Goal: Transaction & Acquisition: Purchase product/service

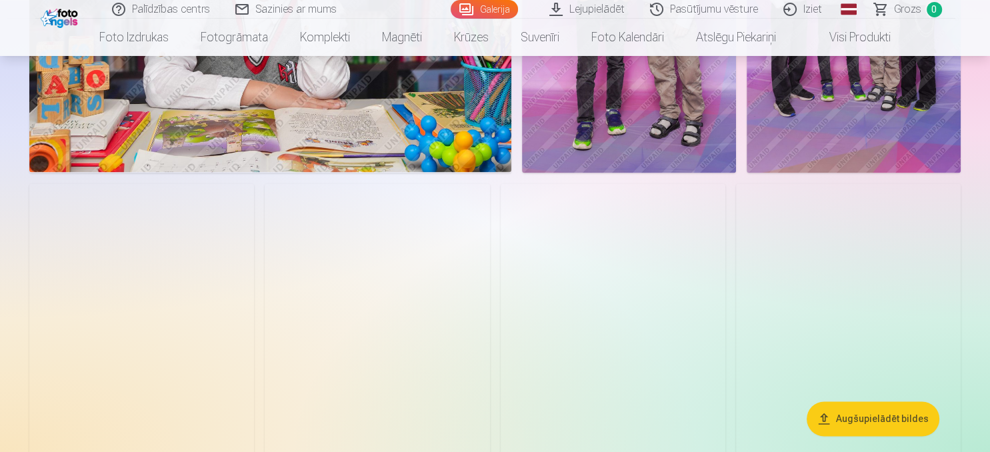
scroll to position [2111, 0]
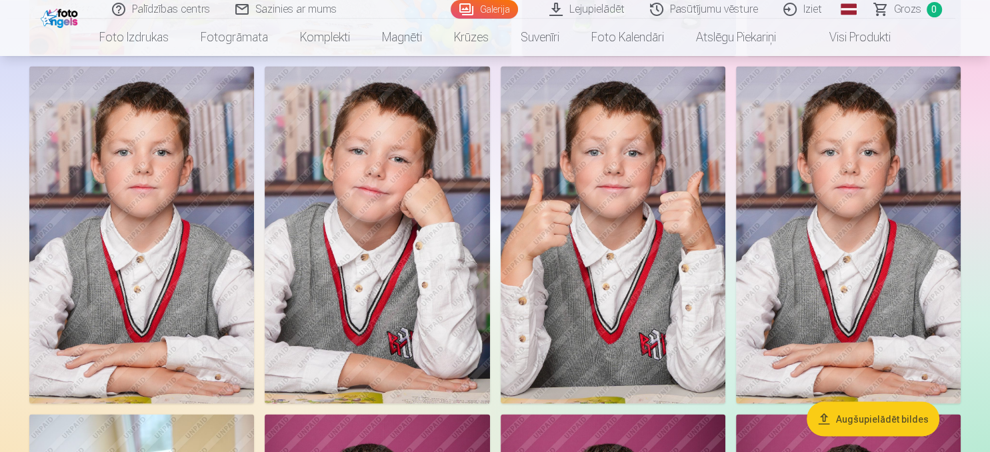
click at [757, 368] on img at bounding box center [848, 234] width 225 height 337
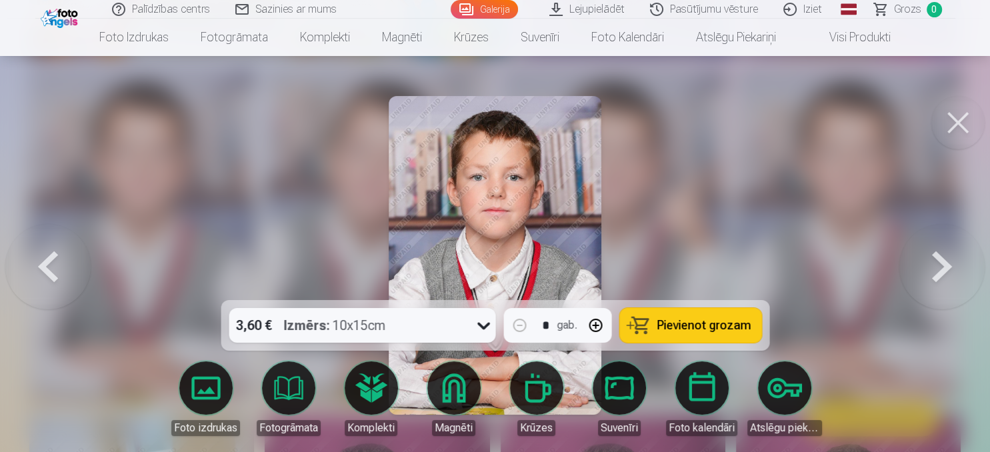
click at [684, 327] on span "Pievienot grozam" at bounding box center [703, 325] width 94 height 12
click at [961, 124] on button at bounding box center [957, 122] width 53 height 53
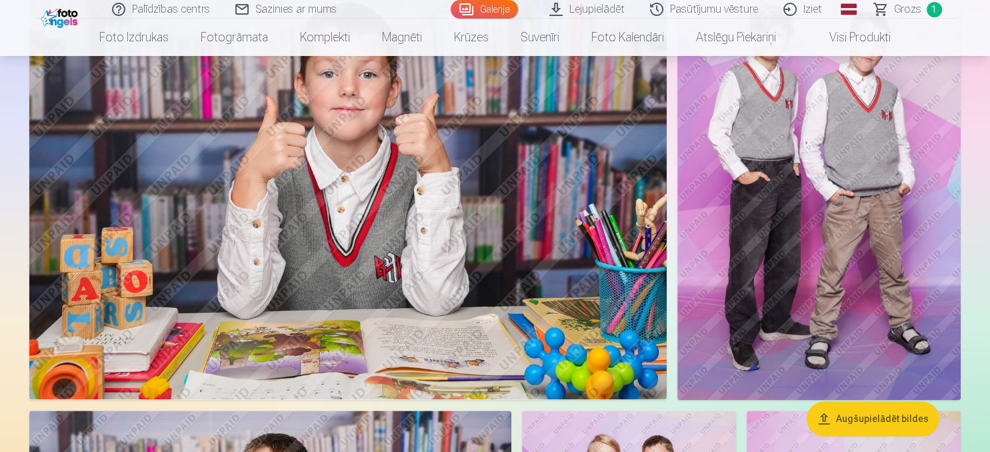
scroll to position [1337, 0]
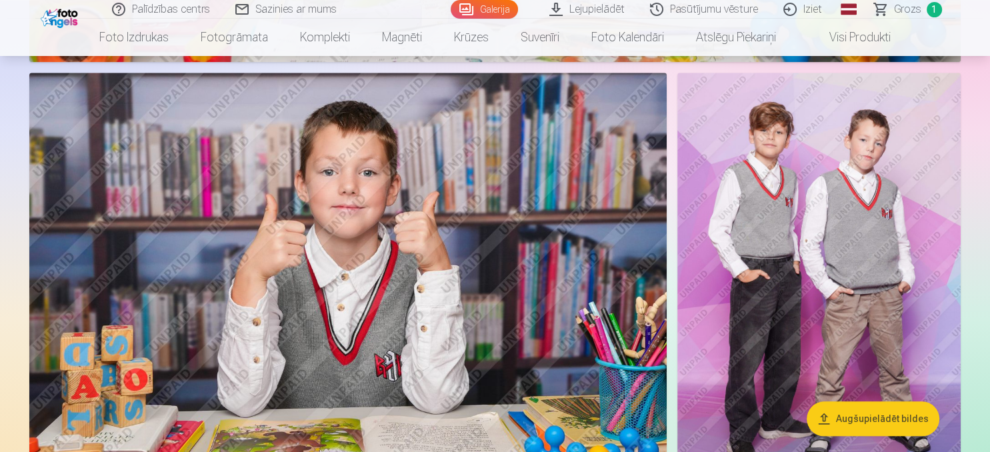
click at [781, 337] on img at bounding box center [818, 285] width 283 height 425
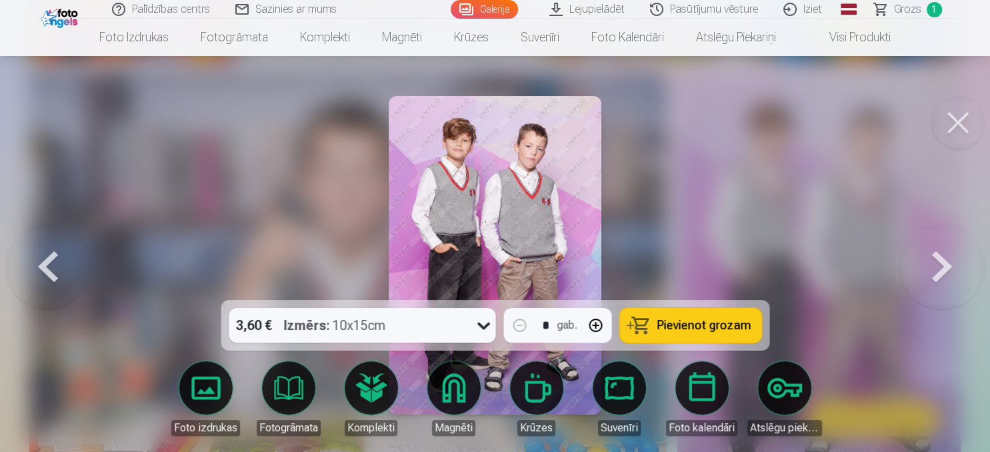
click at [698, 327] on span "Pievienot grozam" at bounding box center [703, 325] width 94 height 12
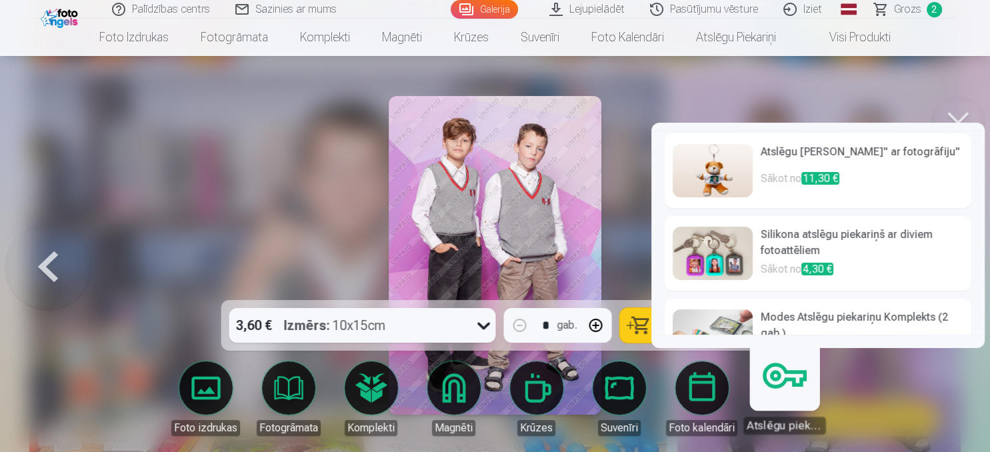
scroll to position [41, 0]
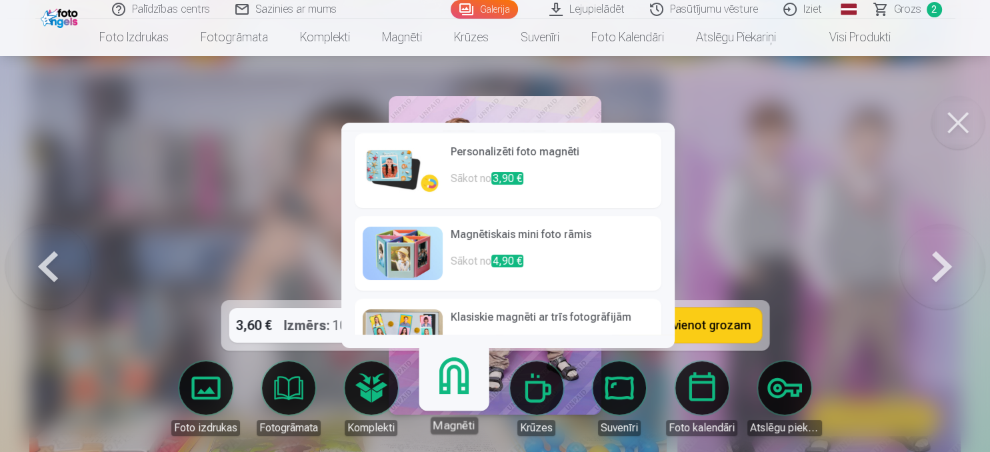
click at [500, 161] on h6 "Personalizēti foto magnēti" at bounding box center [552, 157] width 203 height 27
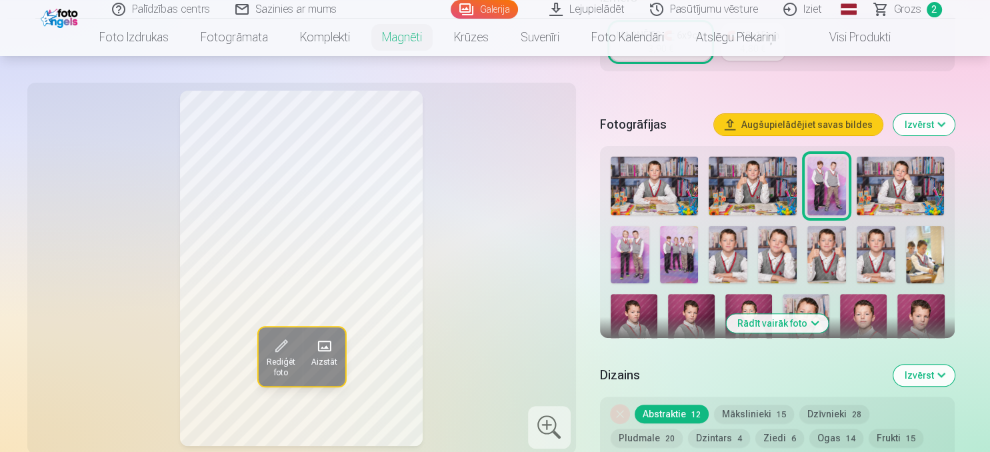
scroll to position [352, 0]
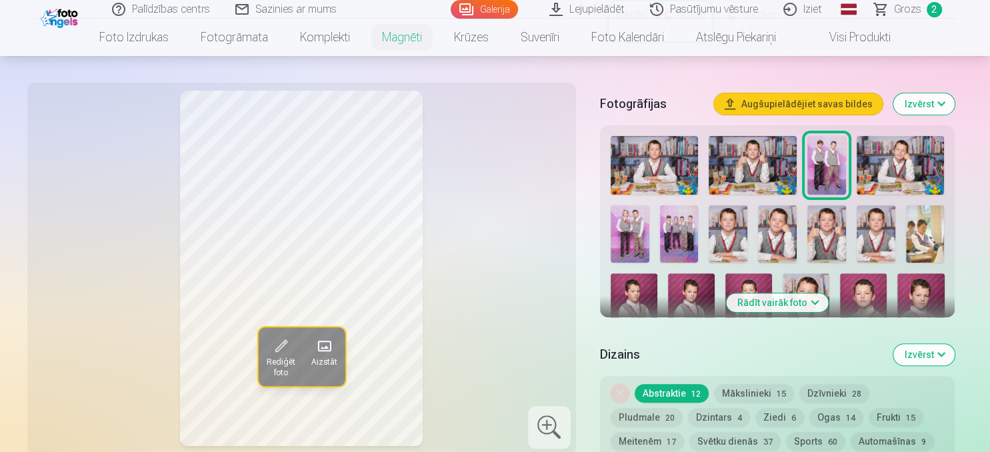
click at [933, 295] on img at bounding box center [920, 308] width 47 height 70
click at [872, 297] on img at bounding box center [863, 308] width 47 height 70
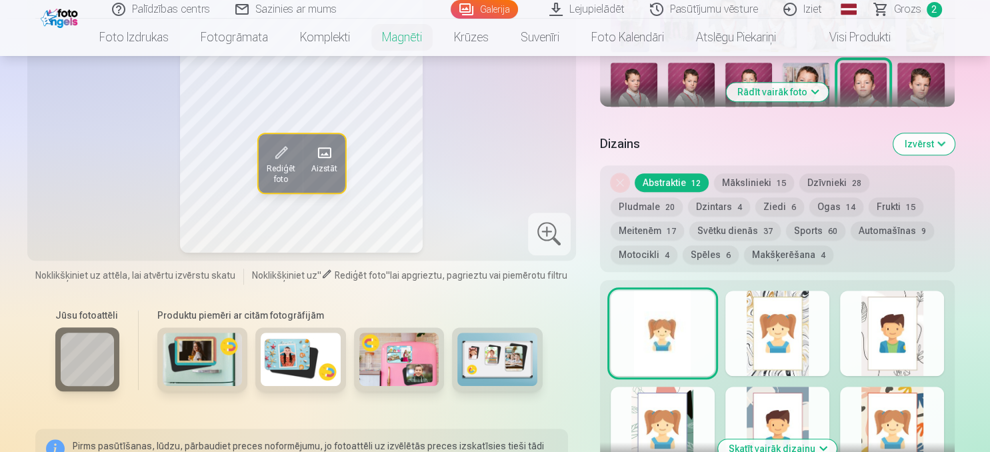
scroll to position [281, 0]
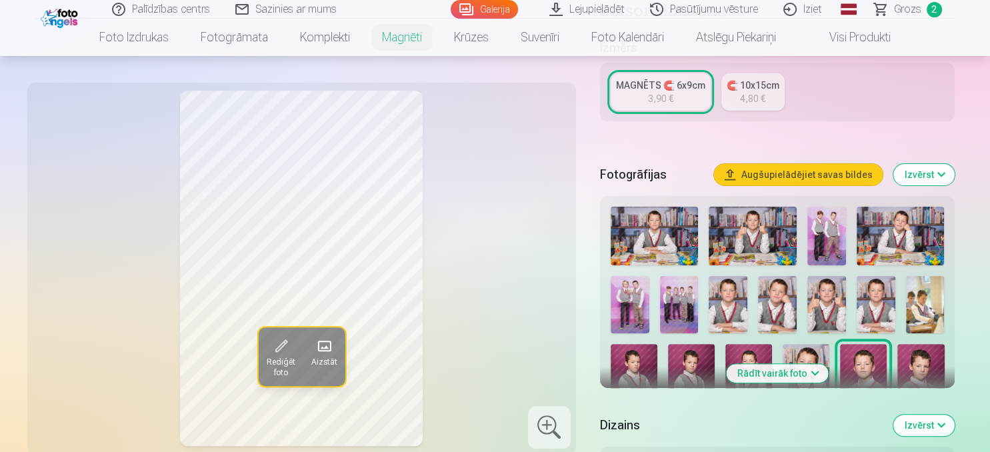
click at [676, 236] on img at bounding box center [653, 236] width 87 height 59
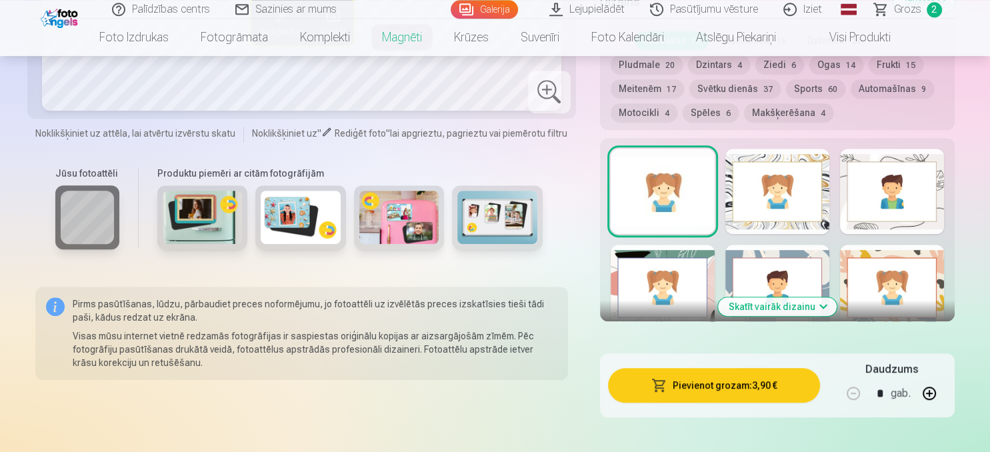
scroll to position [704, 0]
click at [710, 385] on button "Pievienot grozam : 3,90 €" at bounding box center [714, 386] width 213 height 35
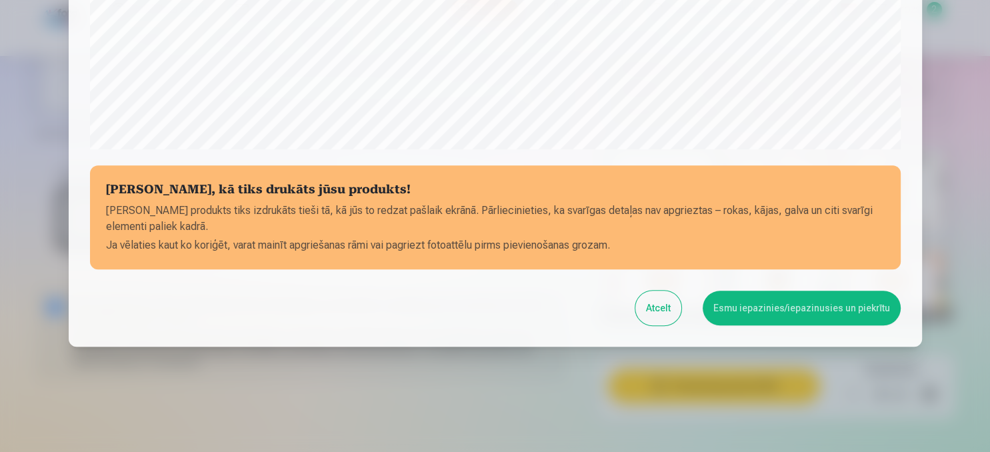
scroll to position [508, 0]
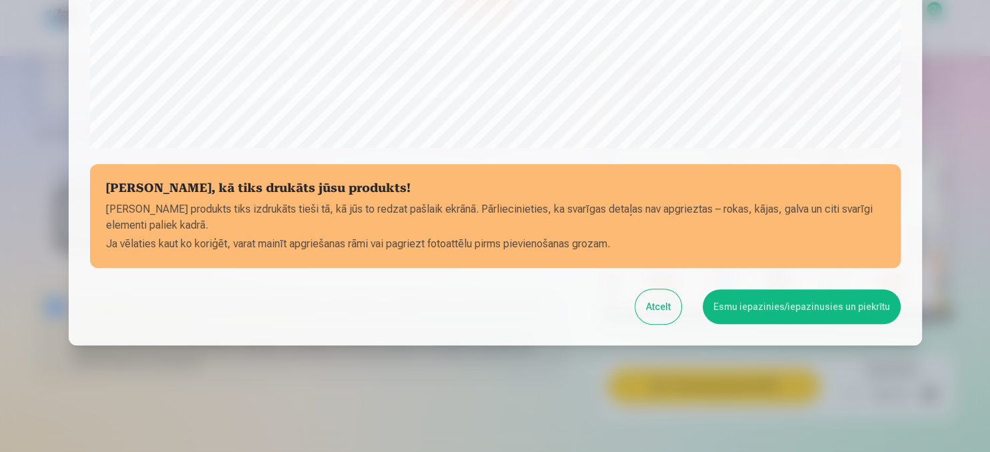
click at [795, 308] on button "Esmu iepazinies/iepazinusies un piekrītu" at bounding box center [801, 306] width 198 height 35
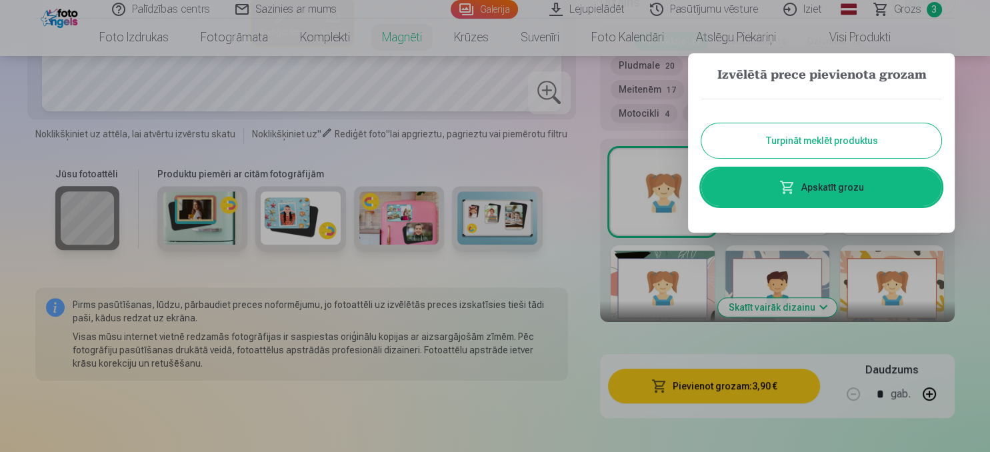
click at [593, 327] on div at bounding box center [495, 226] width 990 height 452
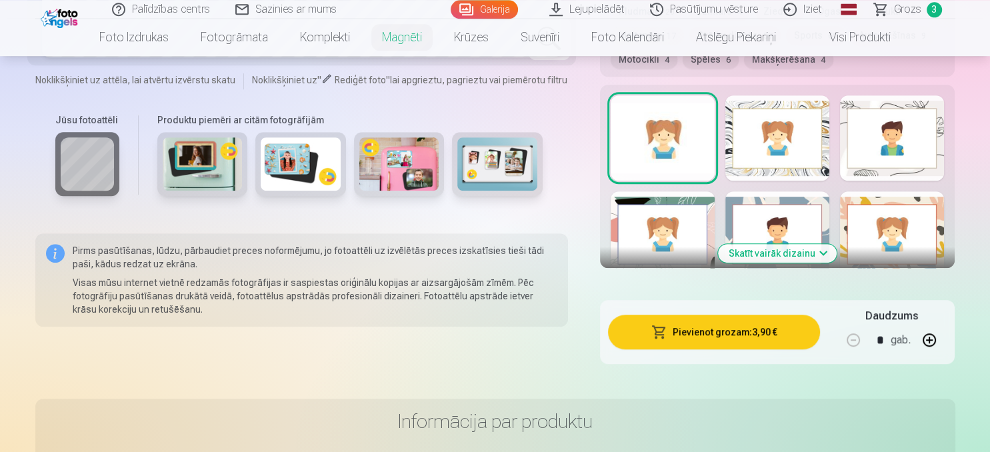
scroll to position [774, 0]
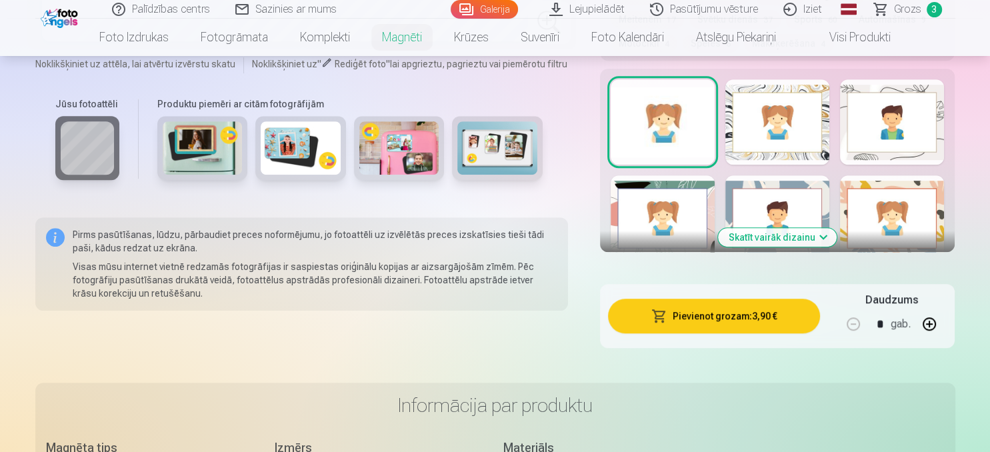
click at [715, 316] on button "Pievienot grozam : 3,90 €" at bounding box center [714, 316] width 213 height 35
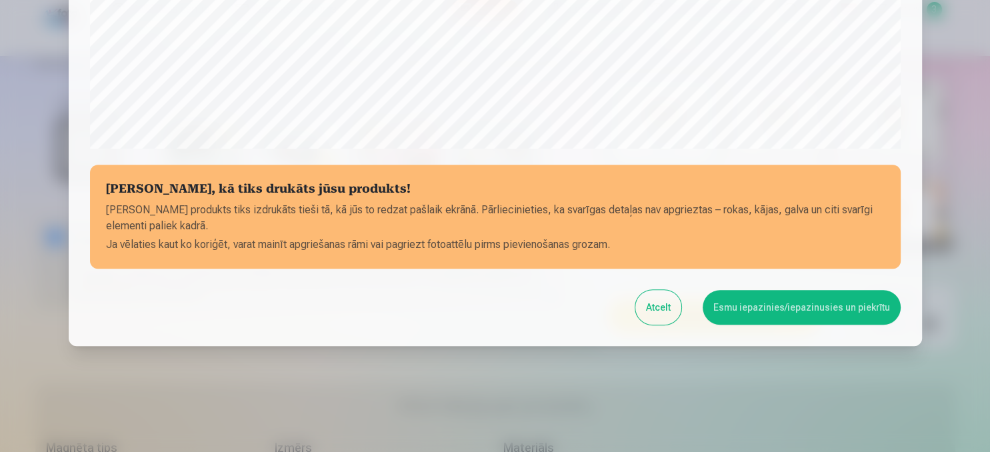
scroll to position [508, 0]
click at [752, 311] on button "Esmu iepazinies/iepazinusies un piekrītu" at bounding box center [801, 306] width 198 height 35
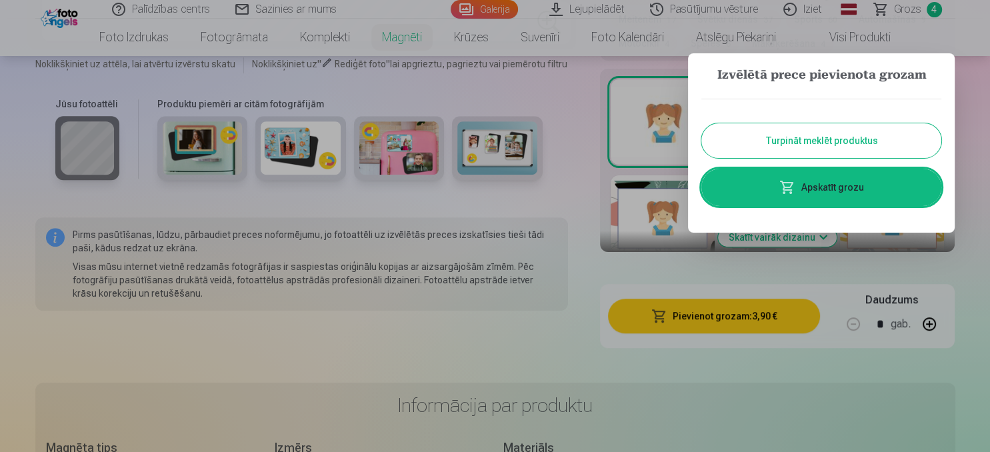
click at [617, 273] on div at bounding box center [495, 226] width 990 height 452
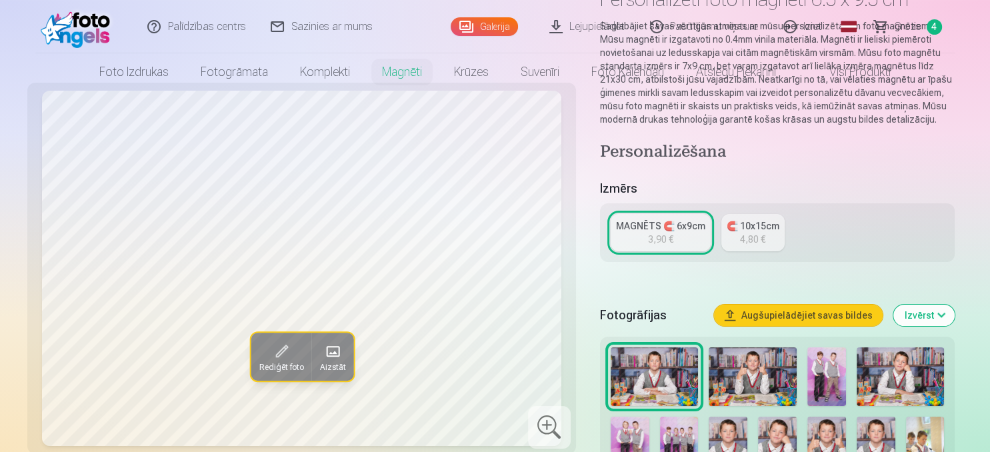
scroll to position [0, 0]
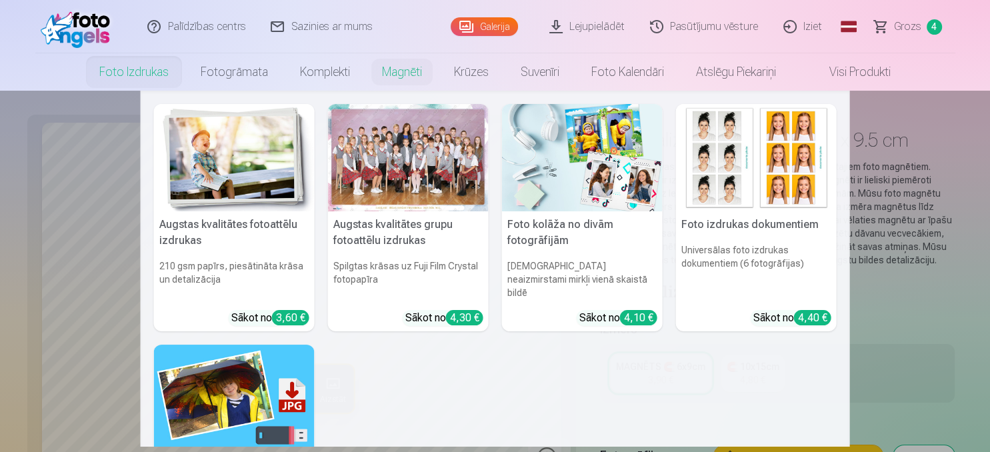
click at [407, 159] on div at bounding box center [408, 157] width 161 height 107
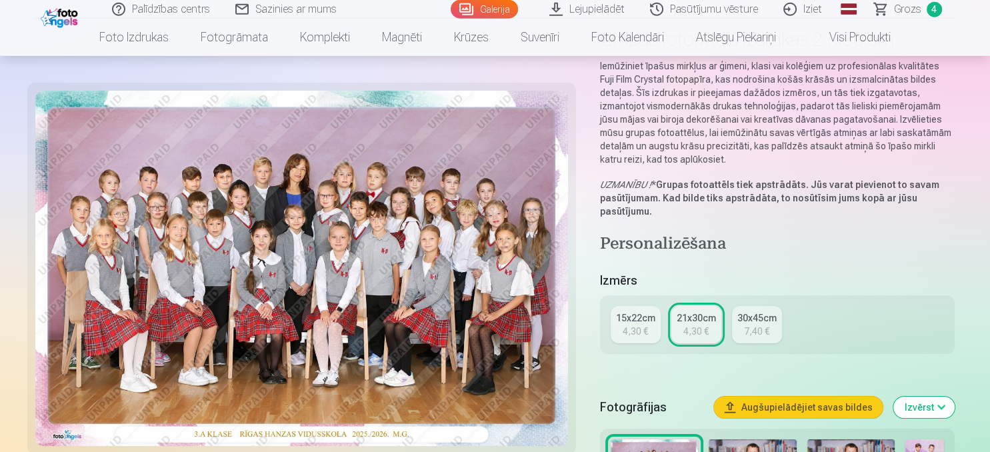
scroll to position [141, 0]
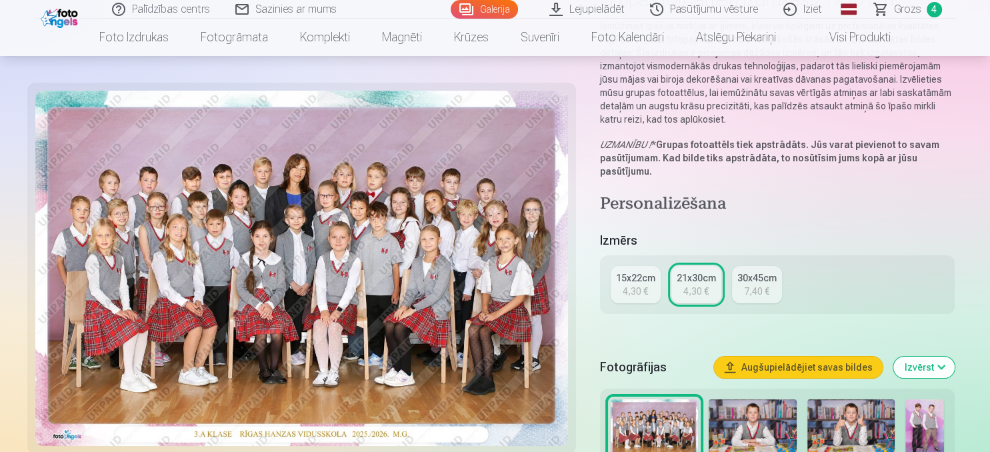
click at [614, 289] on link "15x22cm 4,30 €" at bounding box center [635, 284] width 50 height 37
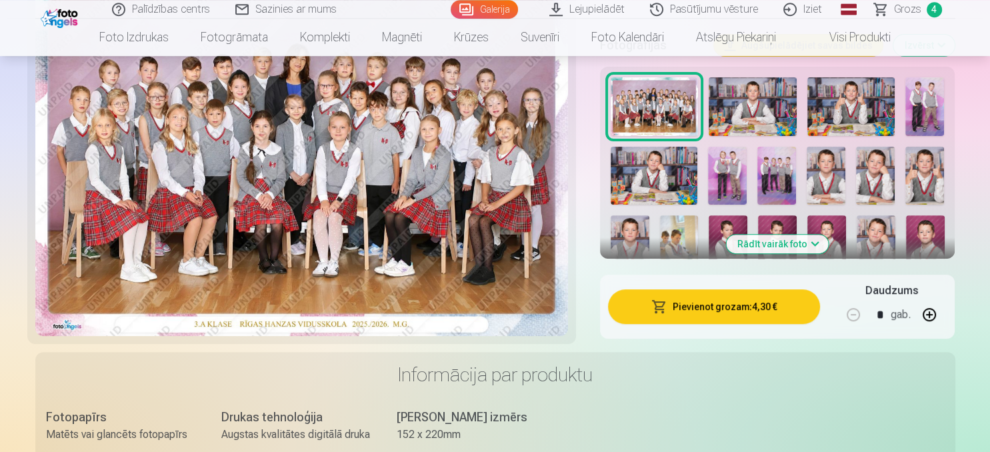
scroll to position [422, 0]
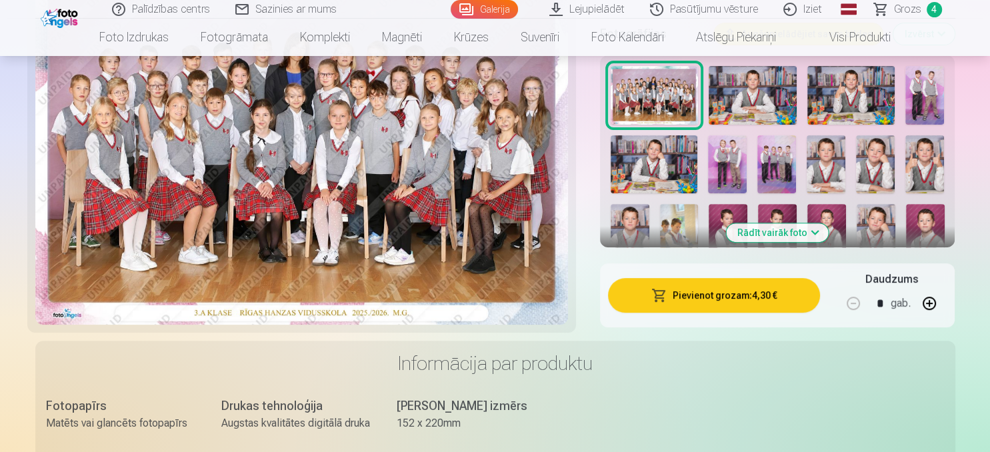
click at [684, 292] on button "Pievienot grozam : 4,30 €" at bounding box center [714, 295] width 213 height 35
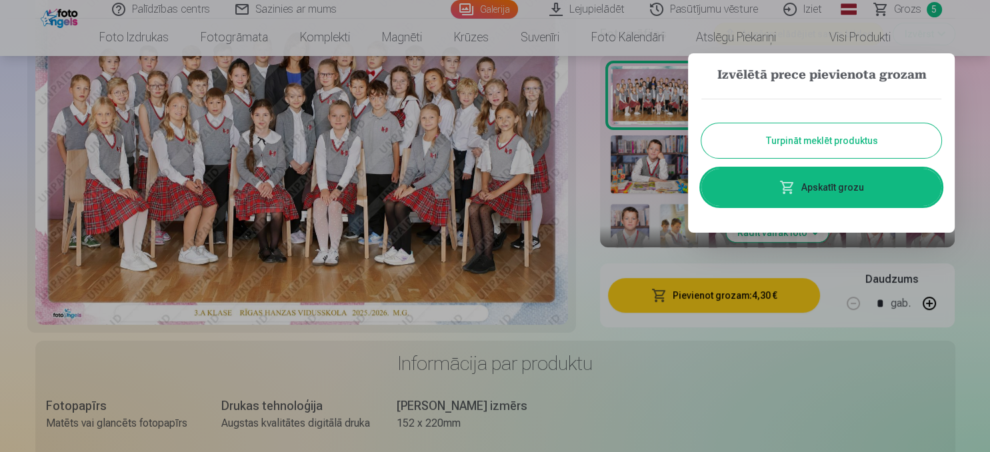
click at [806, 194] on link "Apskatīt grozu" at bounding box center [821, 187] width 240 height 37
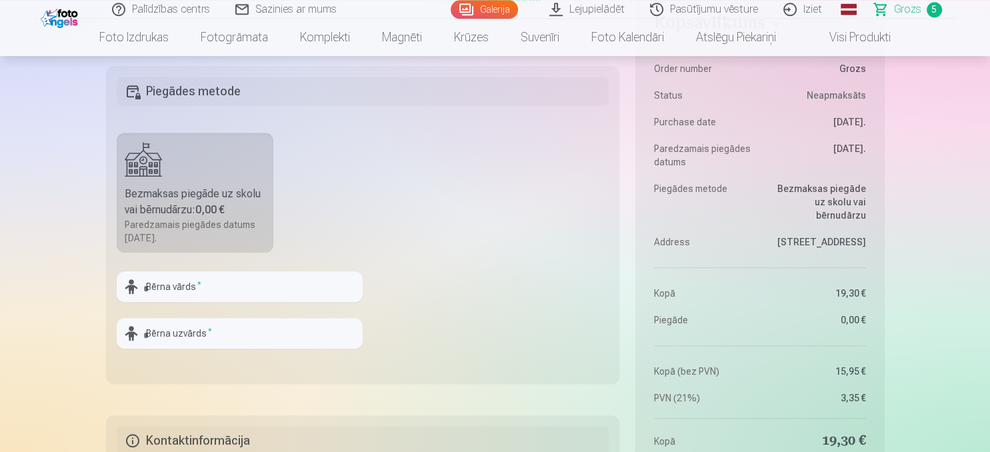
scroll to position [914, 0]
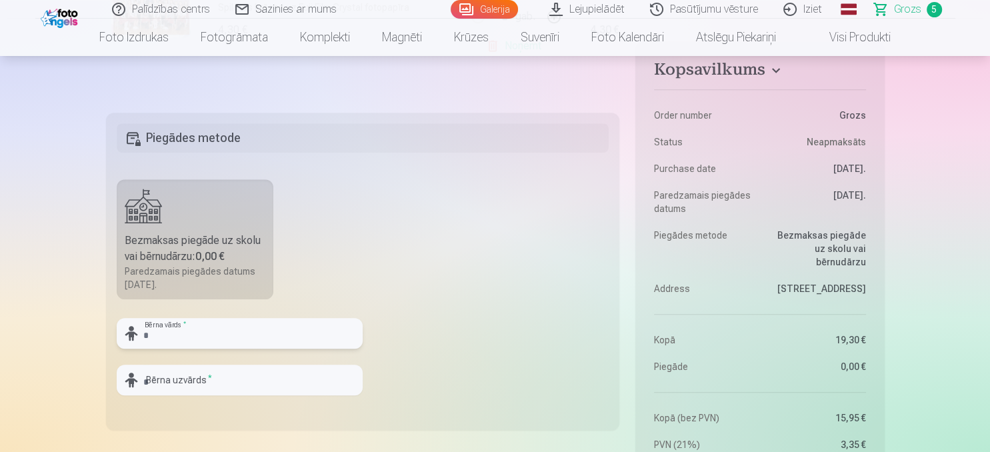
click at [180, 335] on input "text" at bounding box center [240, 333] width 246 height 31
type input "******"
click at [169, 379] on input "text" at bounding box center [240, 380] width 246 height 31
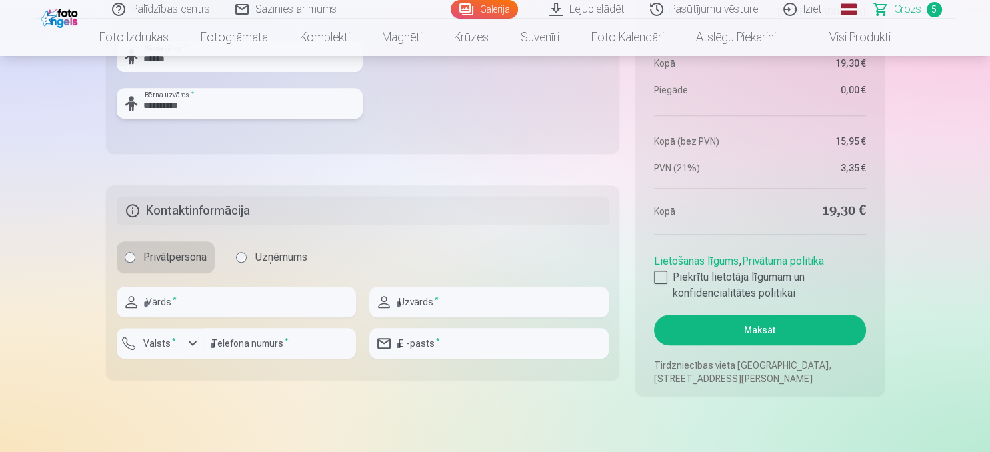
scroll to position [1196, 0]
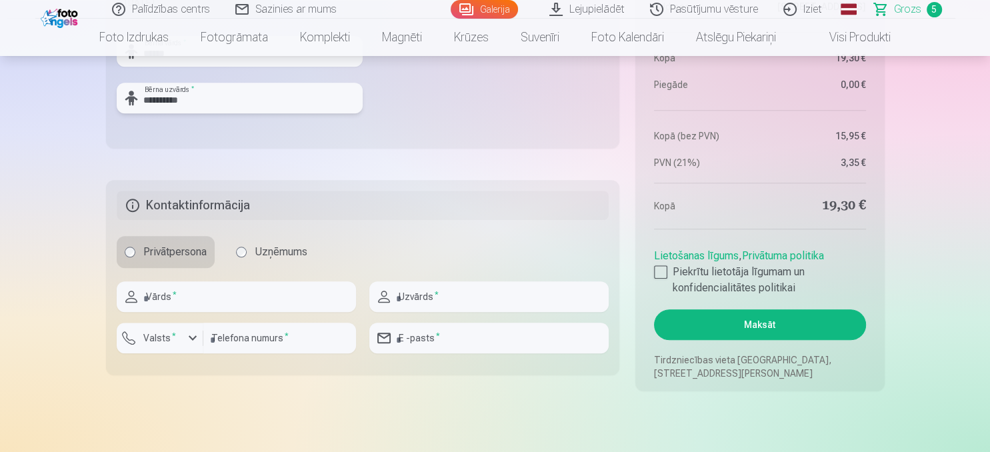
type input "**********"
click at [163, 300] on input "text" at bounding box center [236, 296] width 239 height 31
type input "****"
click at [432, 297] on input "text" at bounding box center [488, 296] width 239 height 31
type input "*********"
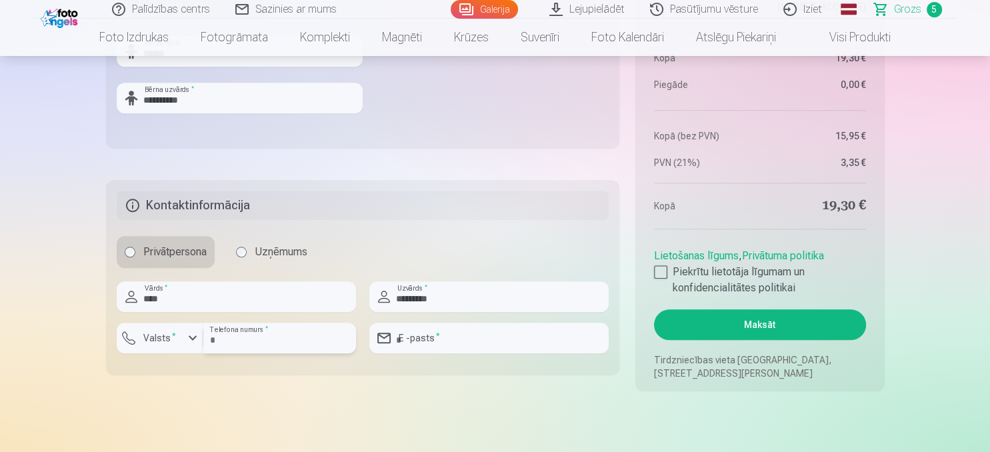
click at [271, 338] on input "number" at bounding box center [279, 338] width 153 height 31
type input "********"
click at [444, 337] on input "email" at bounding box center [488, 338] width 239 height 31
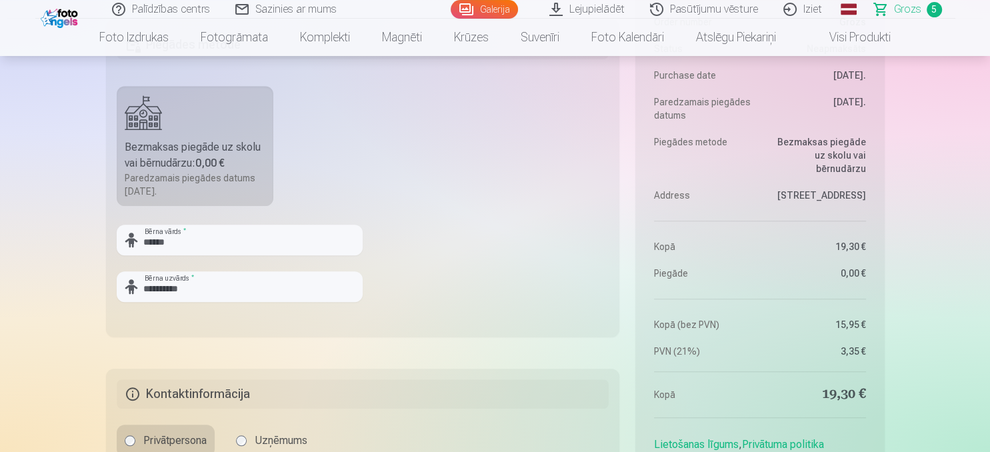
scroll to position [1266, 0]
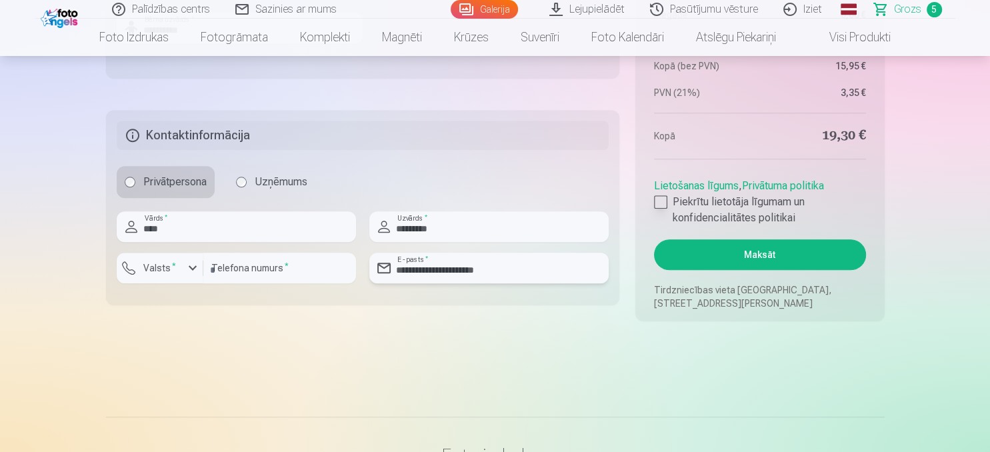
type input "**********"
click at [661, 202] on div at bounding box center [660, 201] width 13 height 13
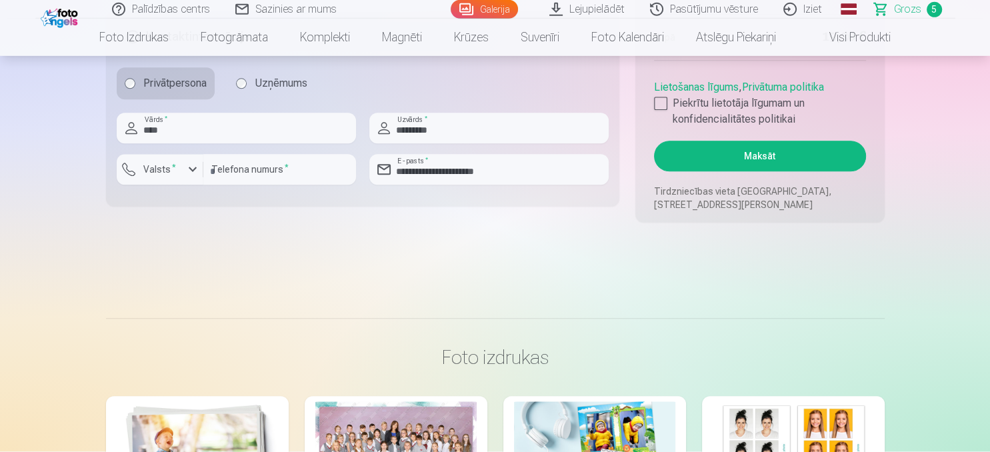
scroll to position [1337, 0]
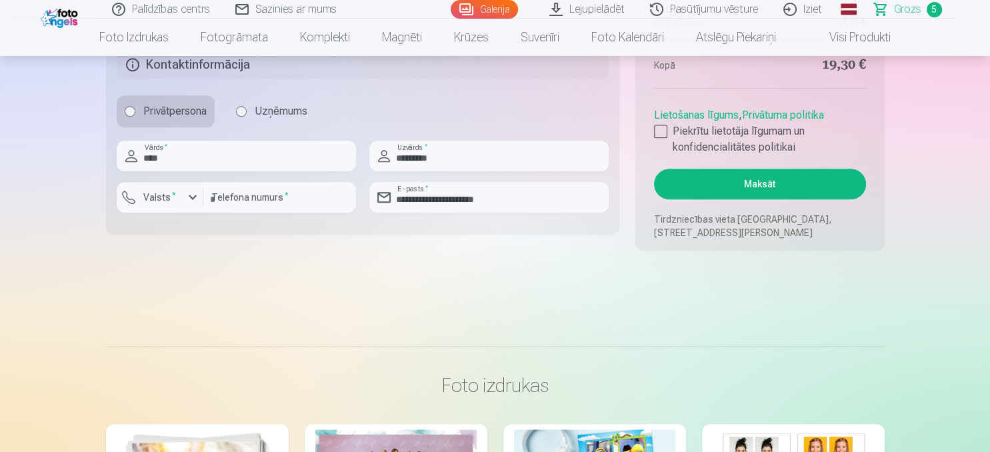
click at [764, 195] on button "Maksāt" at bounding box center [759, 184] width 211 height 31
click at [654, 169] on button "Maksāt" at bounding box center [759, 184] width 211 height 31
click at [158, 223] on fieldset "**********" at bounding box center [363, 136] width 514 height 195
click at [760, 187] on button "Maksāt" at bounding box center [759, 184] width 211 height 31
drag, startPoint x: 276, startPoint y: 197, endPoint x: 169, endPoint y: 199, distance: 106.6
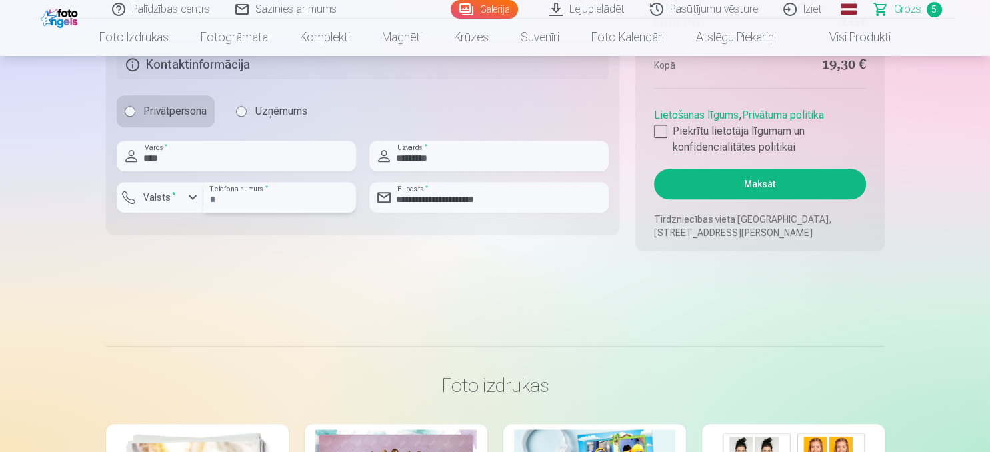
click at [203, 199] on input "number" at bounding box center [279, 197] width 153 height 31
type input "*"
type input "********"
click at [761, 180] on button "Maksāt" at bounding box center [759, 184] width 211 height 31
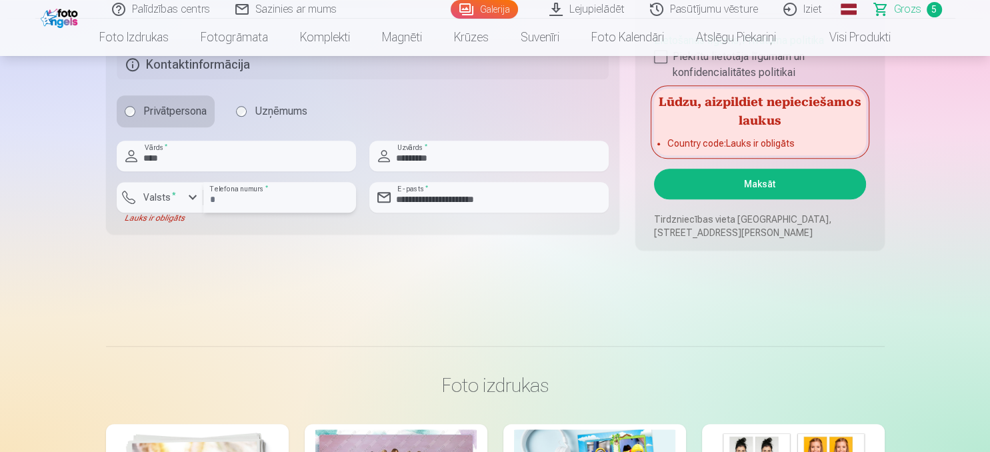
click at [284, 198] on input "********" at bounding box center [279, 197] width 153 height 31
click at [262, 196] on input "********" at bounding box center [279, 197] width 153 height 31
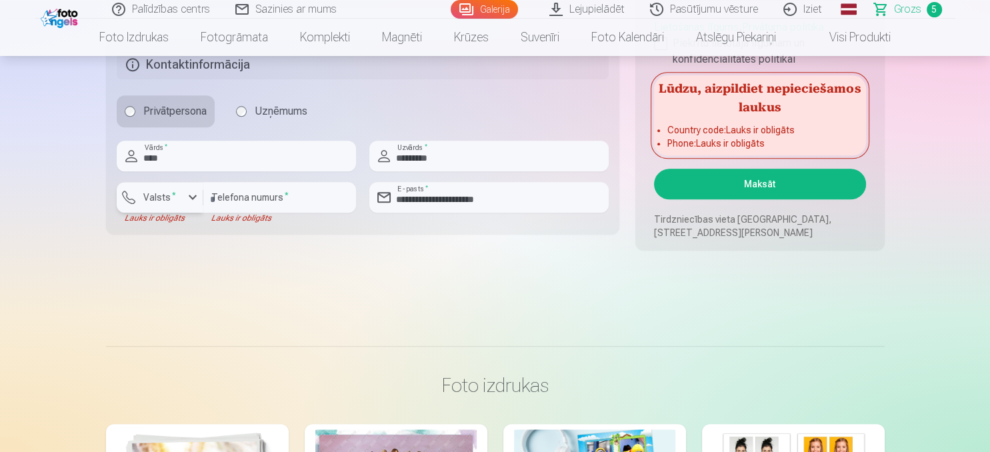
click at [196, 199] on div "button" at bounding box center [193, 197] width 16 height 16
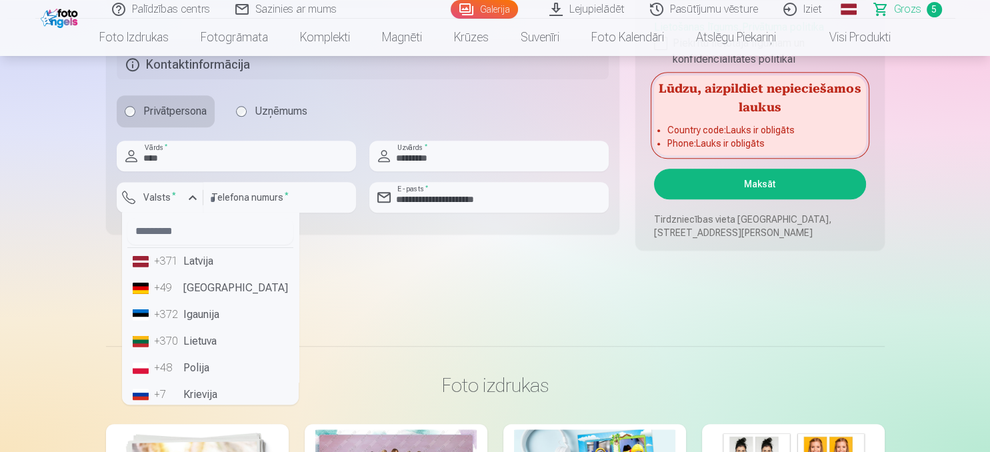
click at [185, 265] on li "+371 Latvija" at bounding box center [210, 261] width 166 height 27
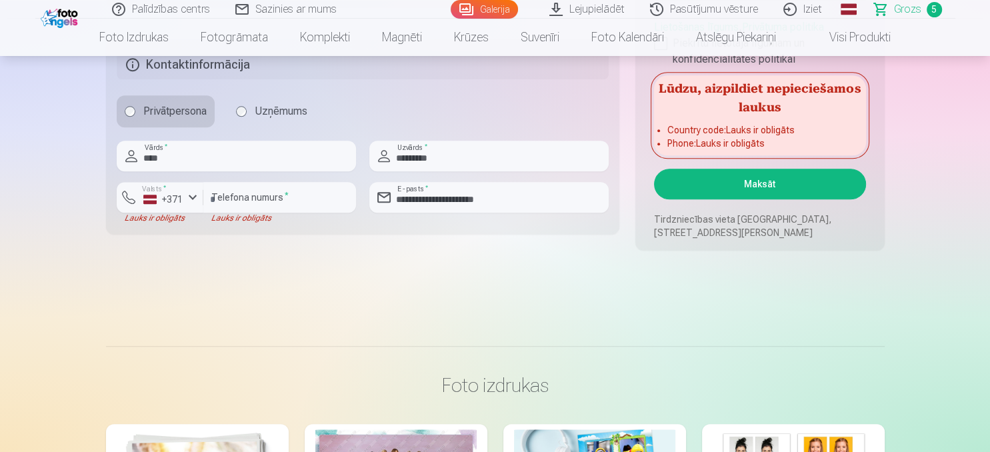
click at [745, 175] on button "Maksāt" at bounding box center [759, 184] width 211 height 31
click at [294, 199] on input "number" at bounding box center [279, 197] width 153 height 31
click at [654, 169] on button "Maksāt" at bounding box center [759, 184] width 211 height 31
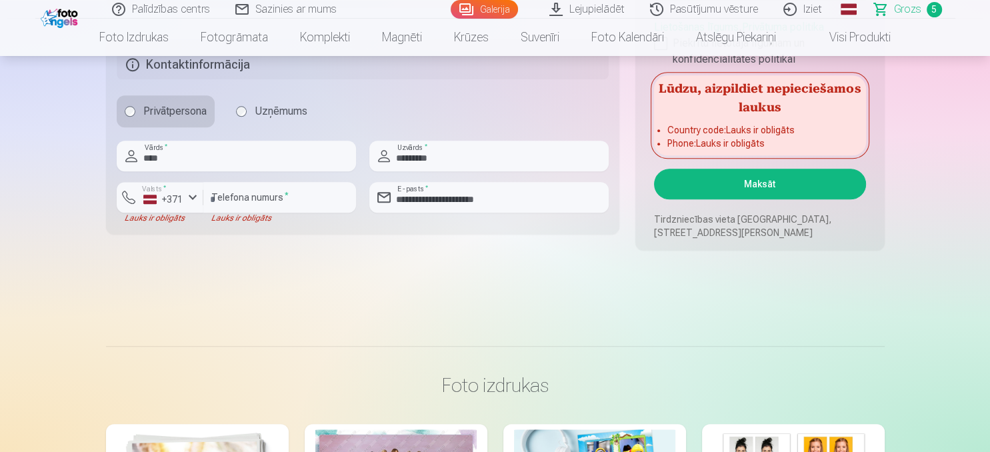
click at [762, 188] on button "Maksāt" at bounding box center [759, 184] width 211 height 31
click at [231, 201] on input "number" at bounding box center [279, 197] width 153 height 31
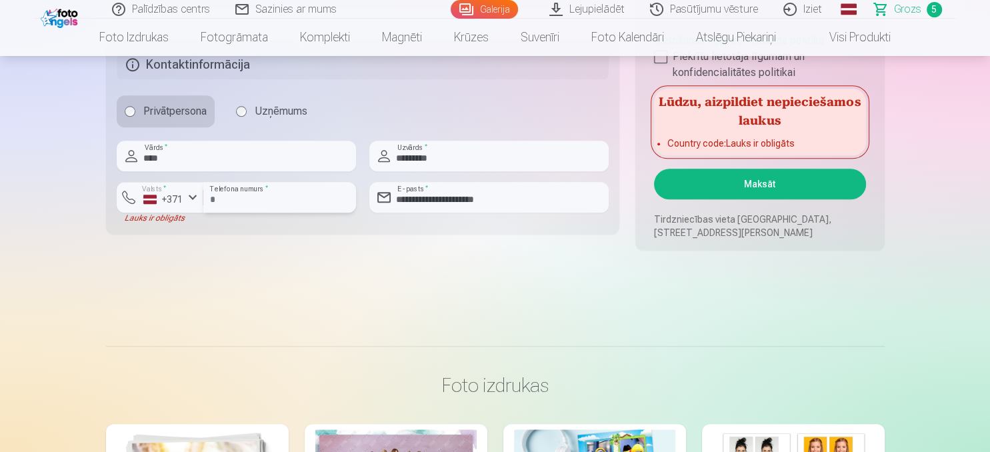
type input "********"
click at [713, 182] on button "Maksāt" at bounding box center [759, 184] width 211 height 31
